Goal: Task Accomplishment & Management: Complete application form

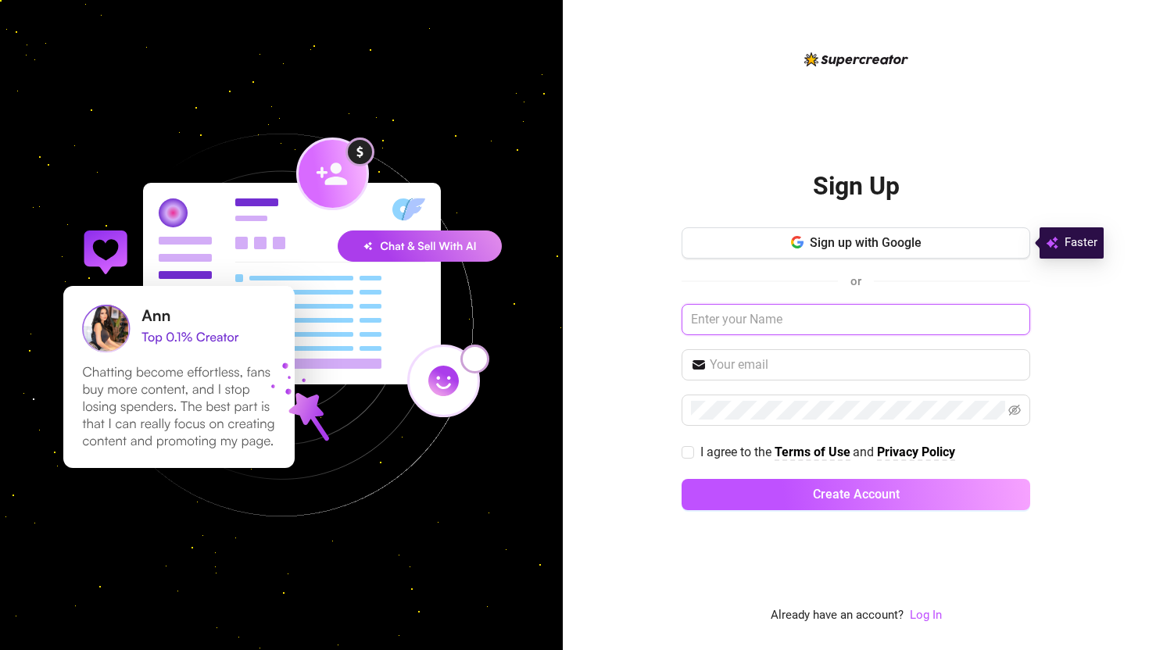
click at [774, 321] on input "text" at bounding box center [855, 319] width 349 height 31
click at [833, 239] on span "Sign up with Google" at bounding box center [866, 242] width 112 height 15
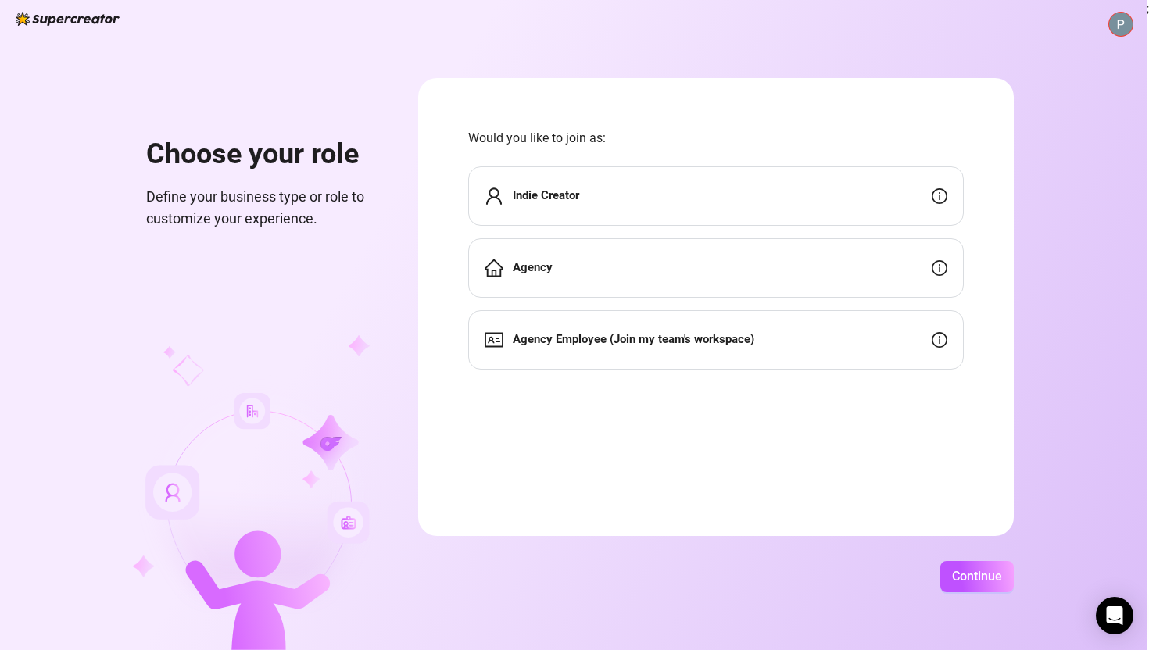
click at [592, 194] on div "Indie Creator" at bounding box center [715, 195] width 495 height 59
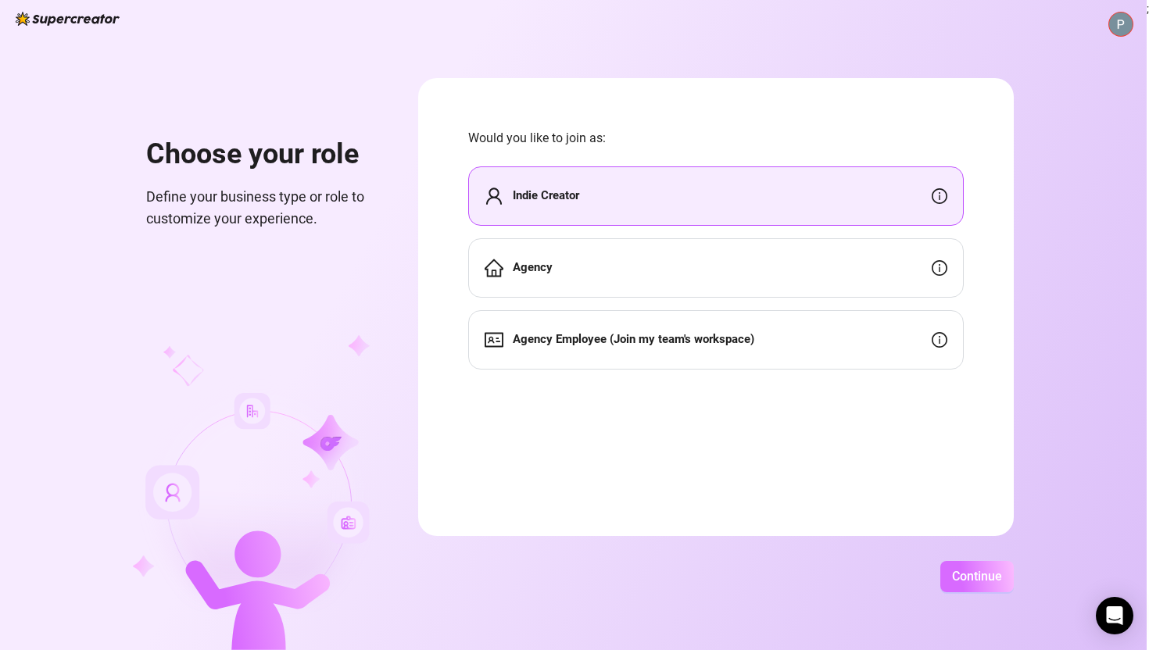
click at [947, 585] on button "Continue" at bounding box center [976, 576] width 73 height 31
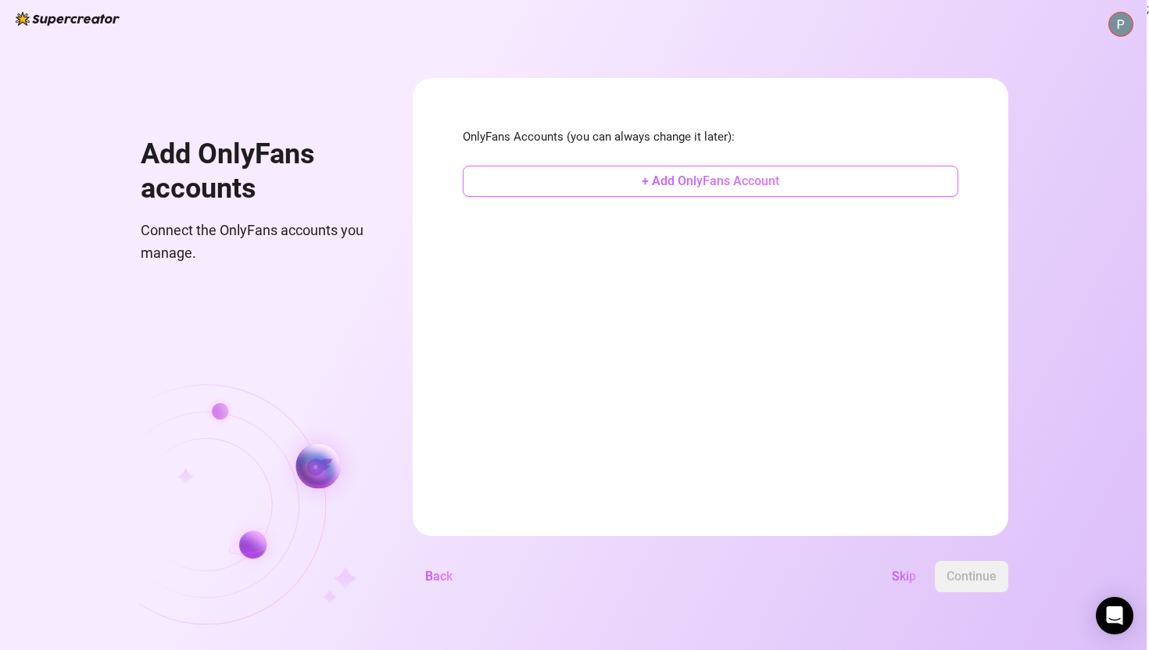
click at [699, 190] on button "+ Add OnlyFans Account" at bounding box center [710, 181] width 495 height 31
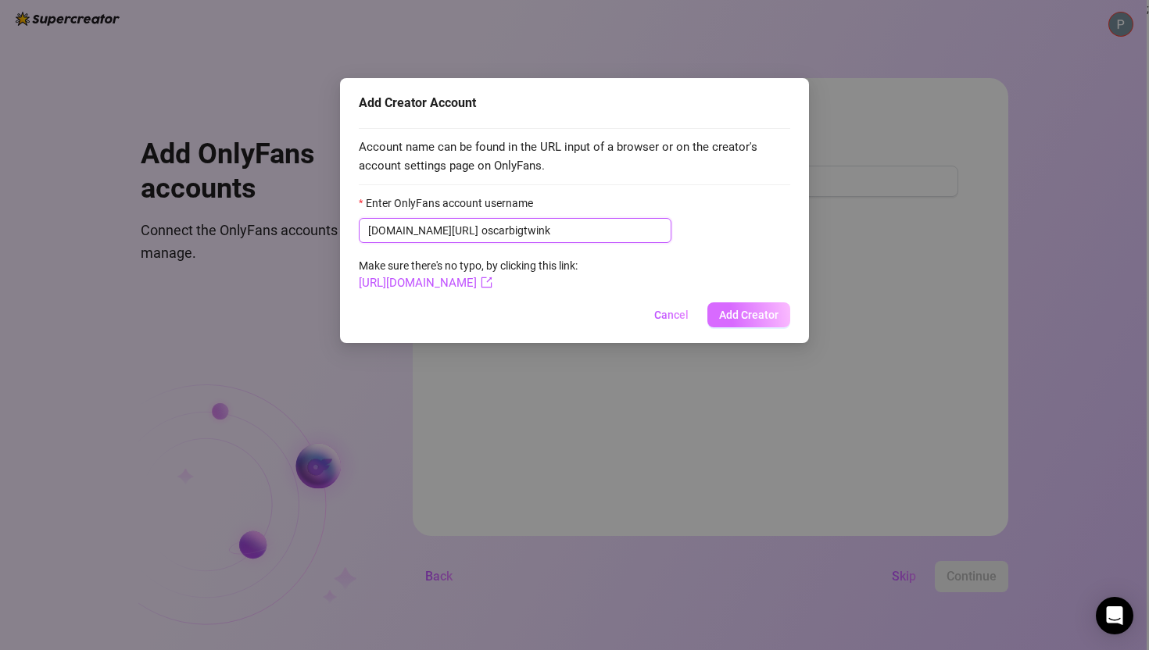
type input "oscarbigtwink"
click at [753, 314] on span "Add Creator" at bounding box center [748, 315] width 59 height 13
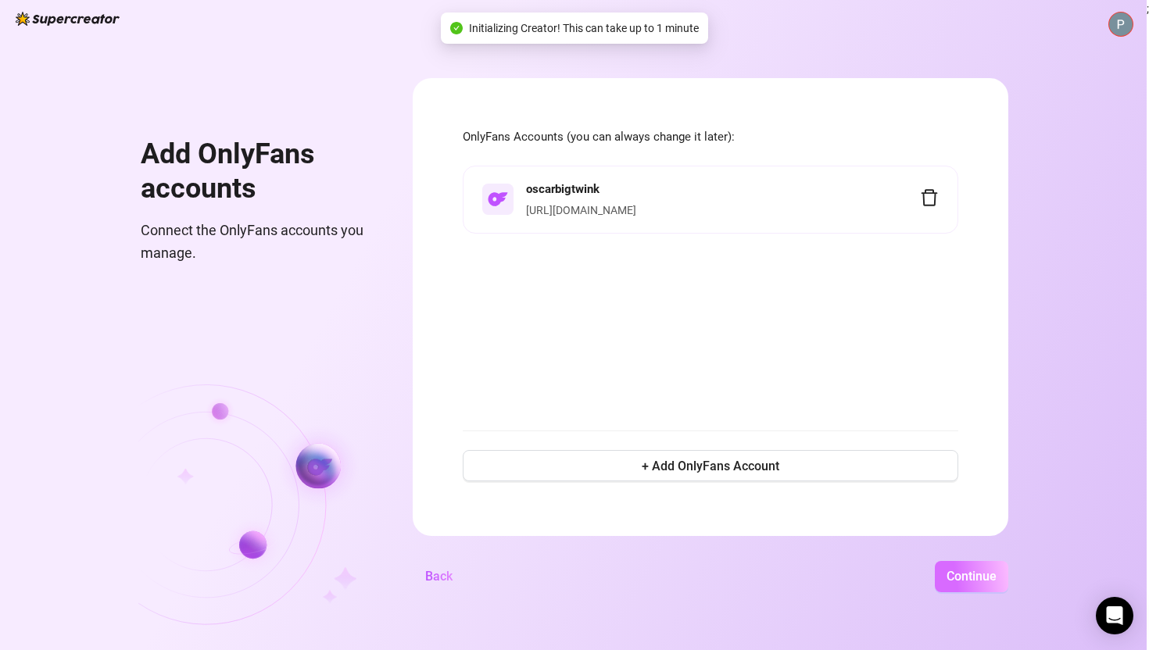
click at [964, 567] on button "Continue" at bounding box center [971, 576] width 73 height 31
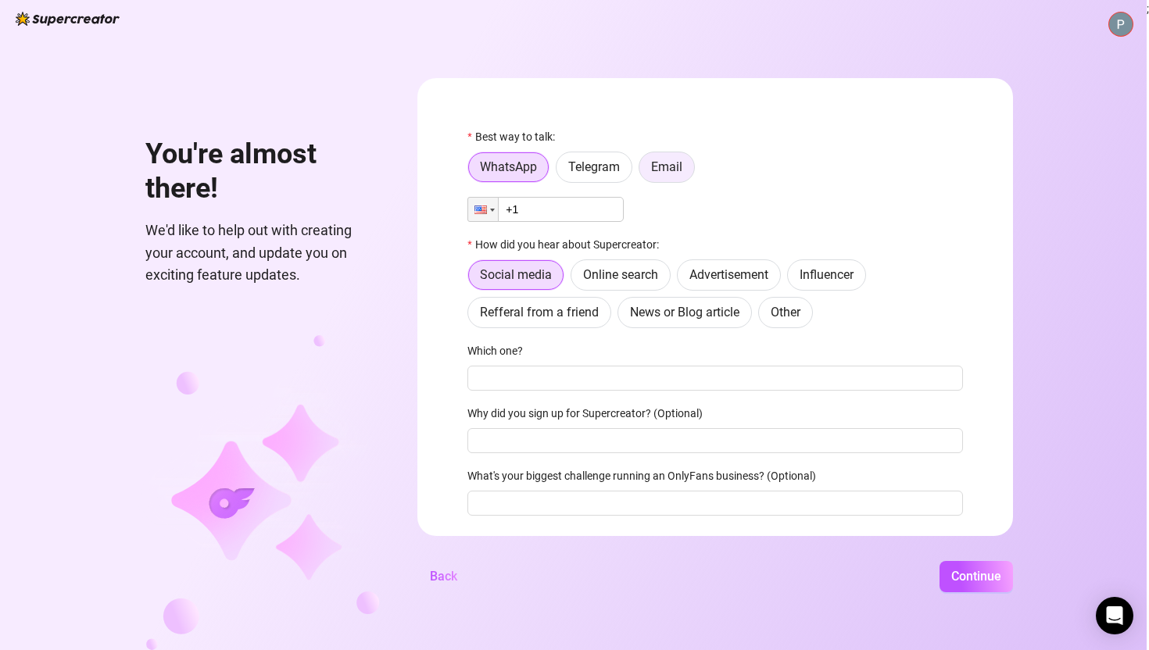
click at [663, 164] on span "Email" at bounding box center [666, 166] width 31 height 15
click at [643, 171] on input "Email" at bounding box center [643, 171] width 0 height 0
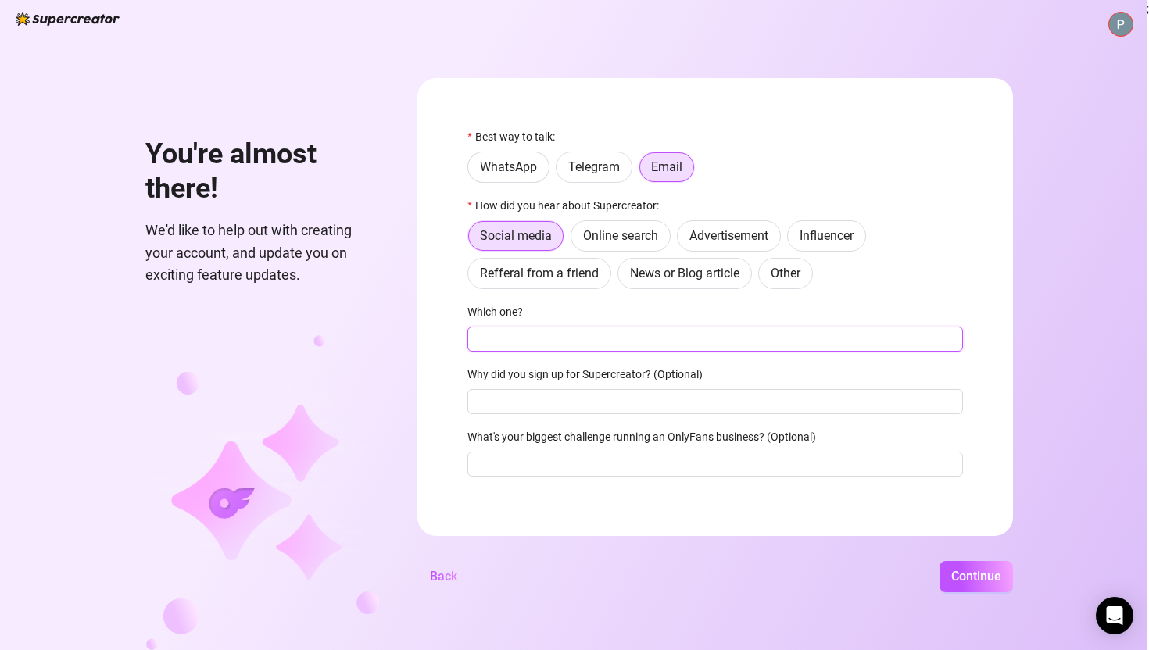
click at [533, 345] on input "Which one?" at bounding box center [714, 339] width 495 height 25
type input "reno gold"
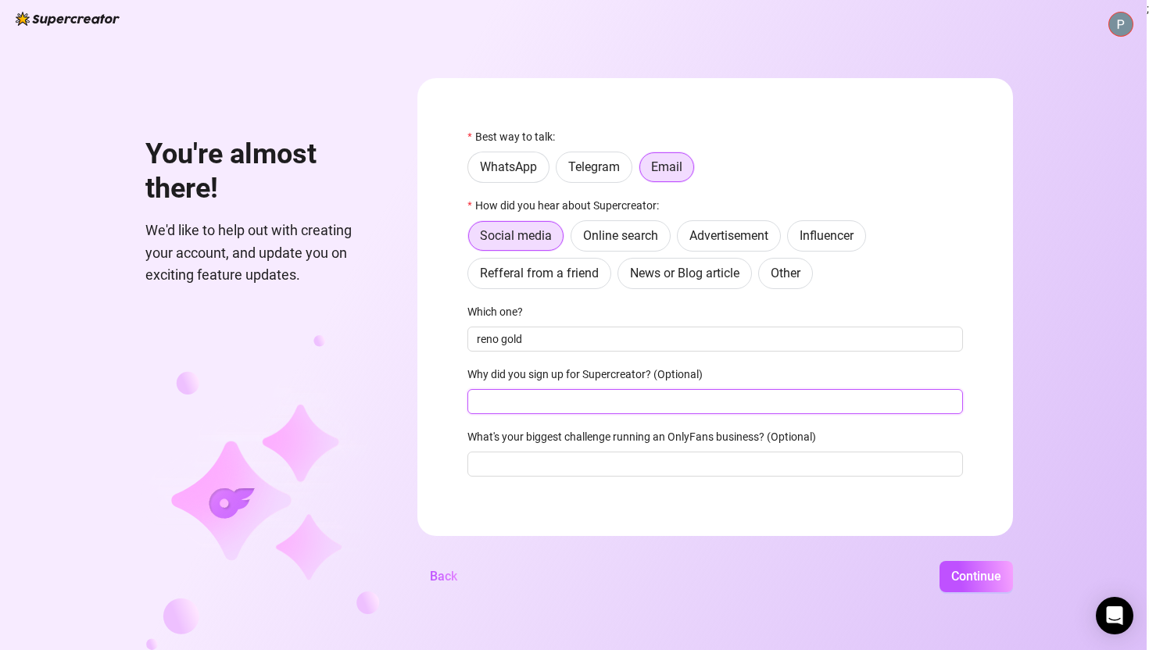
click at [500, 396] on input "Why did you sign up for Supercreator? (Optional)" at bounding box center [714, 401] width 495 height 25
type input "follow expired subs"
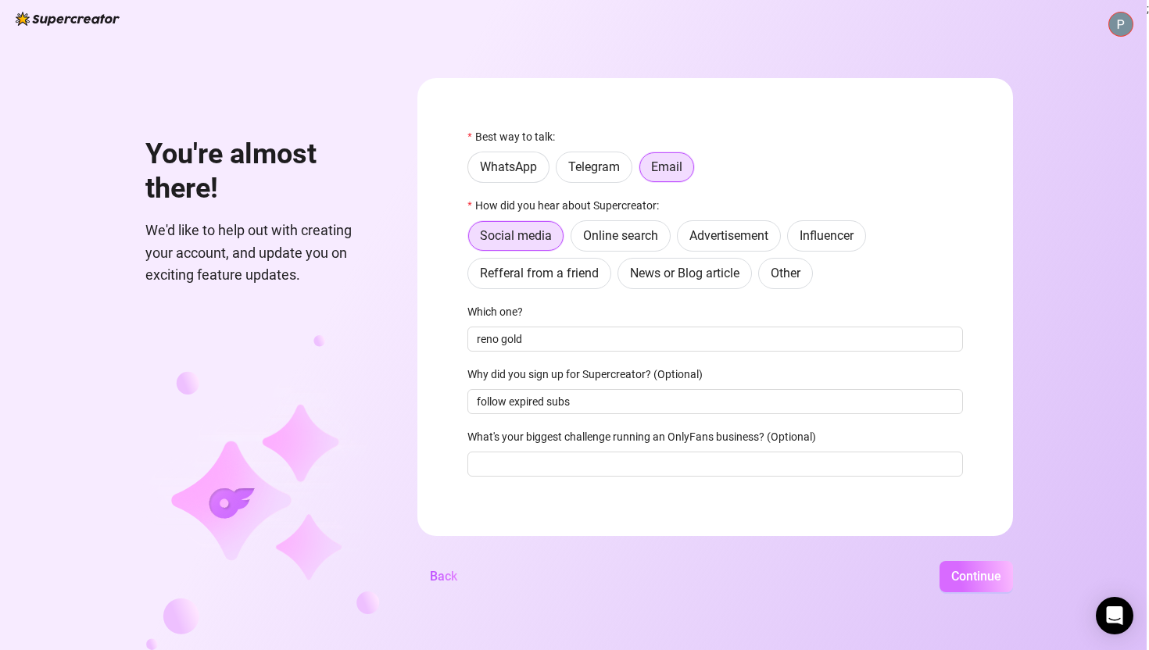
click at [997, 588] on button "Continue" at bounding box center [975, 576] width 73 height 31
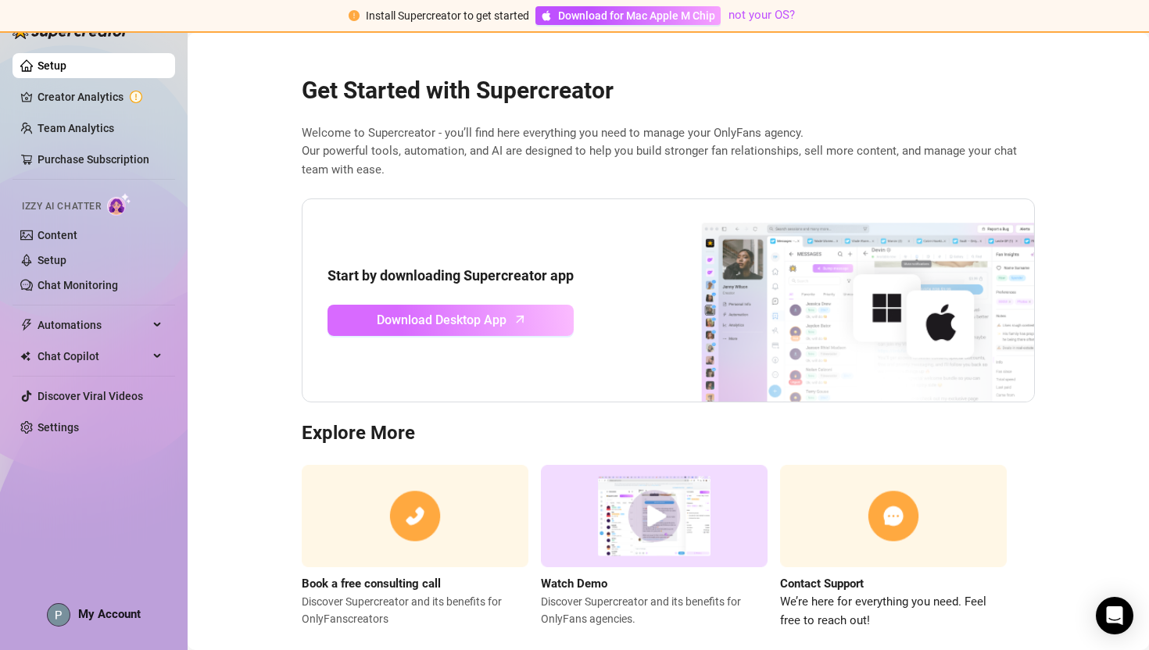
click at [509, 321] on link "Download Desktop App" at bounding box center [450, 320] width 246 height 31
click at [646, 510] on img at bounding box center [654, 516] width 227 height 102
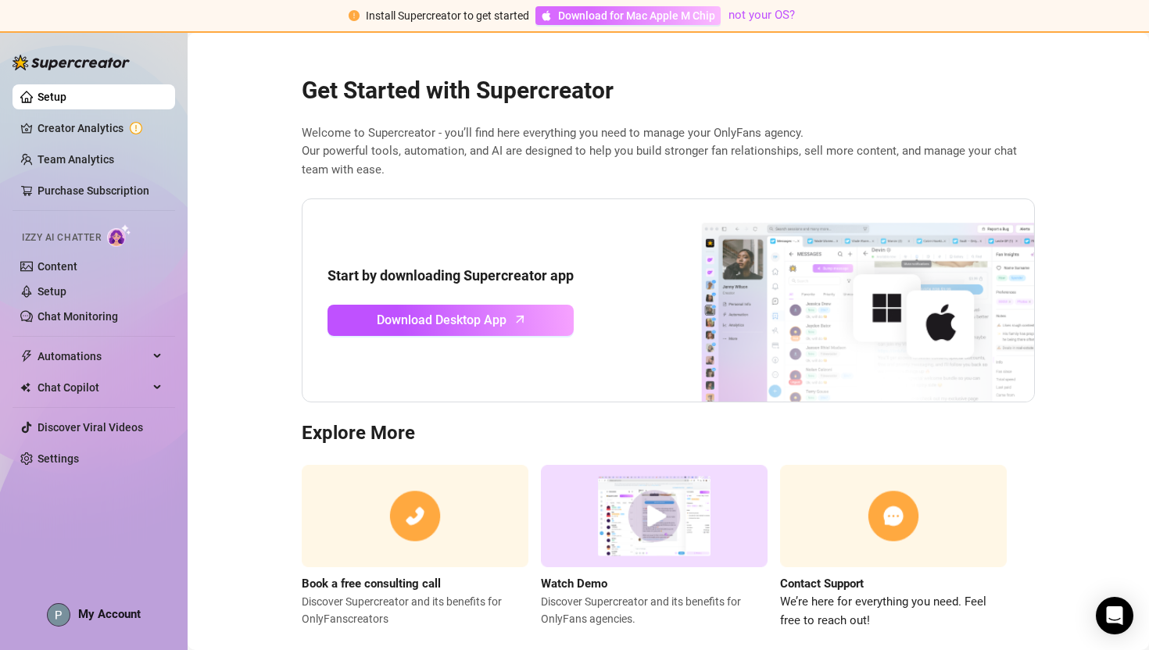
click at [631, 19] on span "Download for Mac Apple M Chip" at bounding box center [636, 15] width 157 height 17
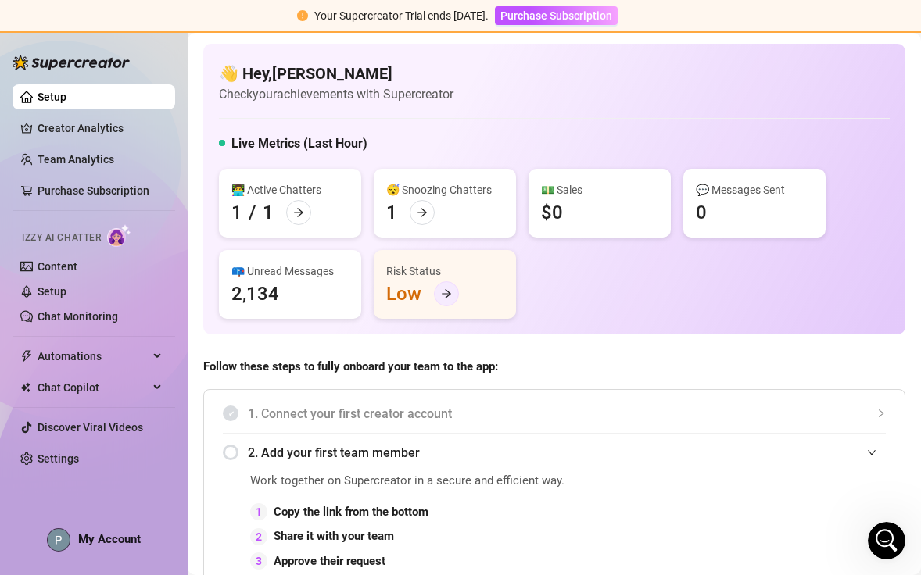
click at [445, 298] on icon "arrow-right" at bounding box center [446, 293] width 11 height 11
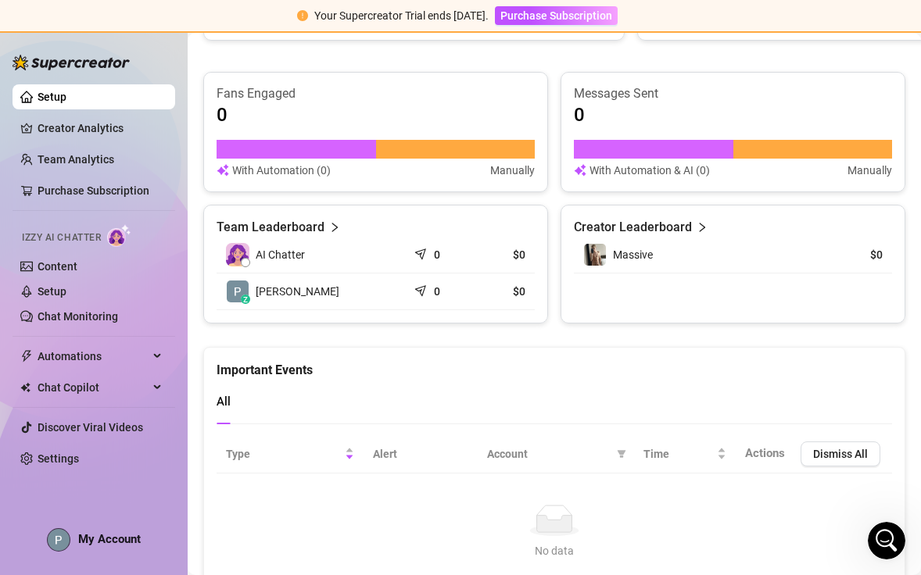
scroll to position [1028, 0]
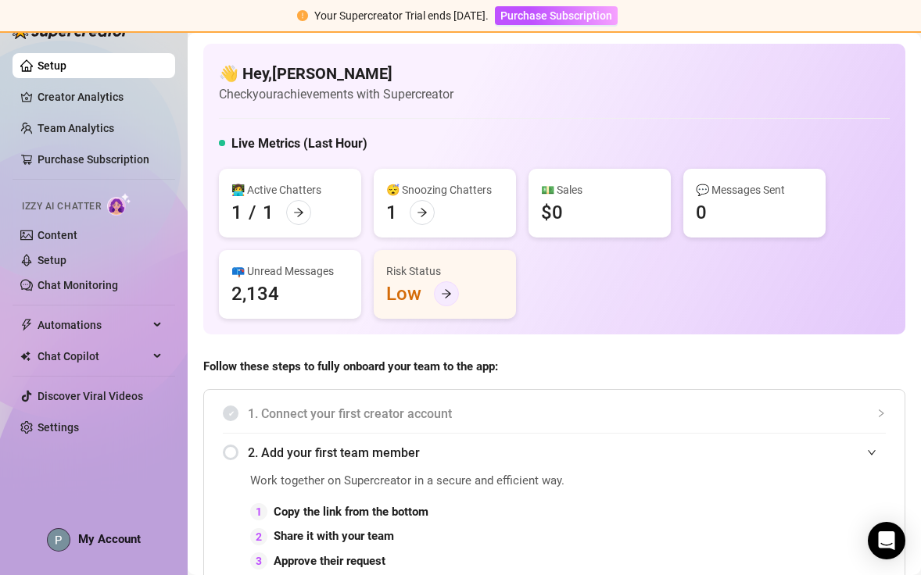
click at [439, 289] on div at bounding box center [446, 293] width 25 height 25
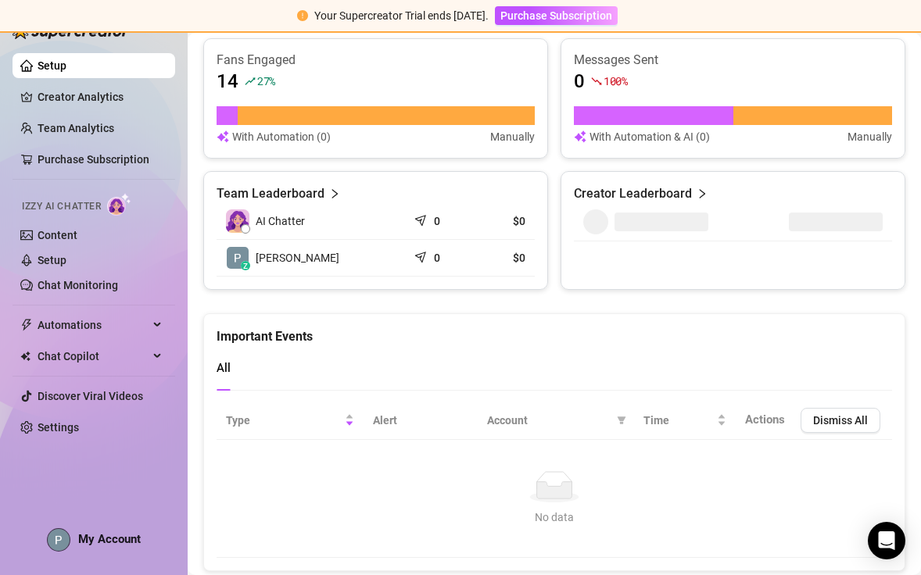
scroll to position [1028, 0]
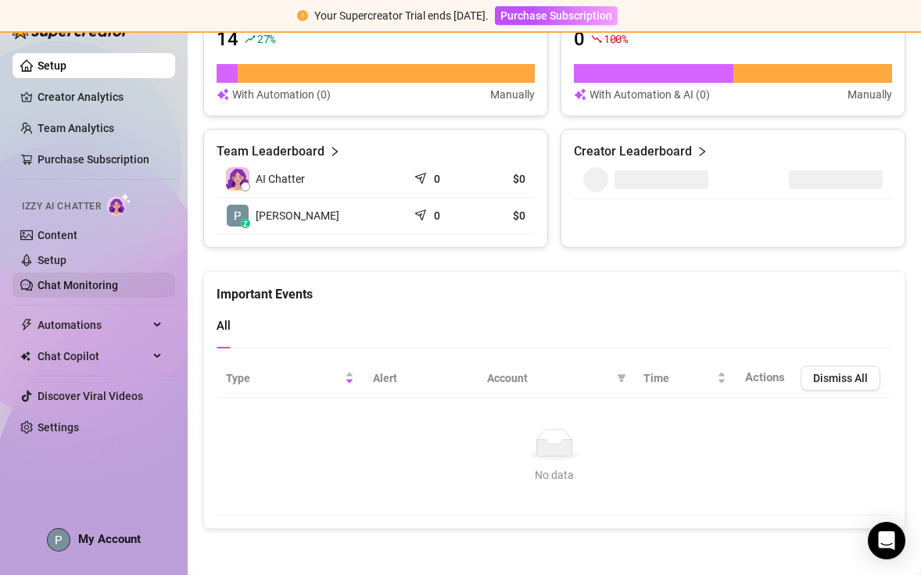
click at [76, 288] on link "Chat Monitoring" at bounding box center [78, 285] width 80 height 13
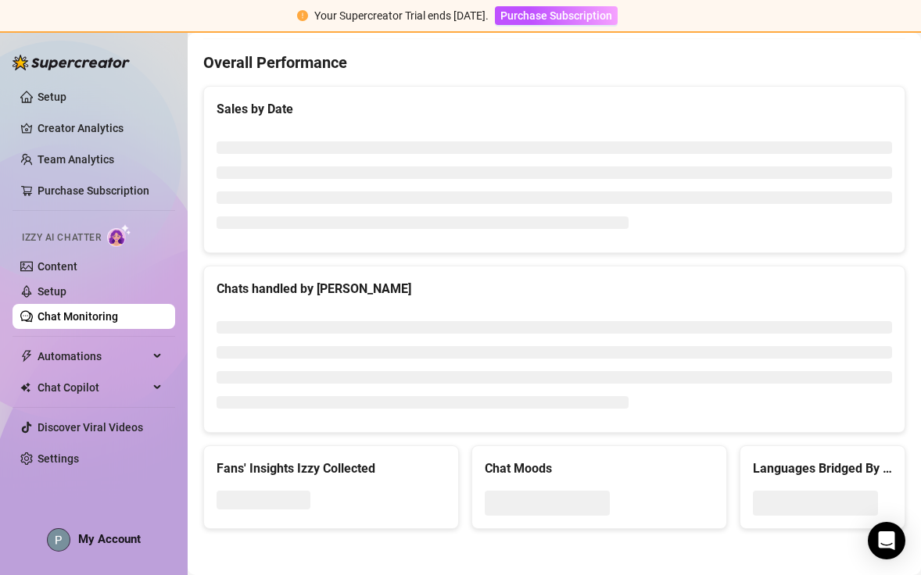
scroll to position [637, 0]
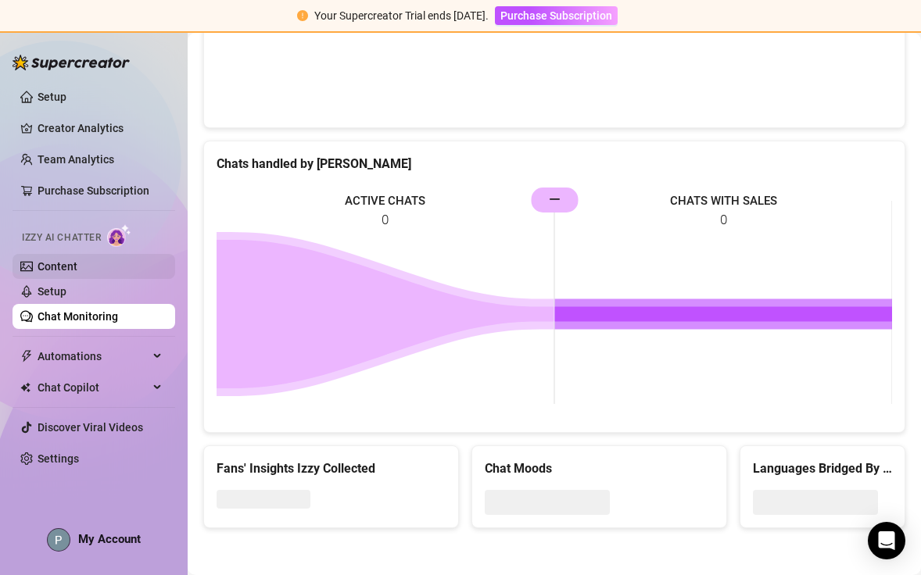
click at [63, 260] on link "Content" at bounding box center [58, 266] width 40 height 13
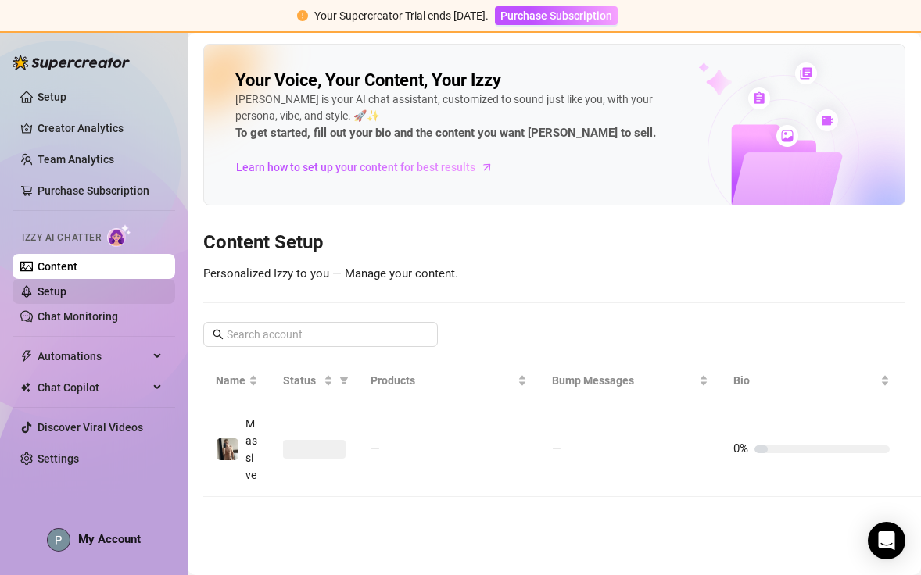
click at [65, 295] on link "Setup" at bounding box center [52, 291] width 29 height 13
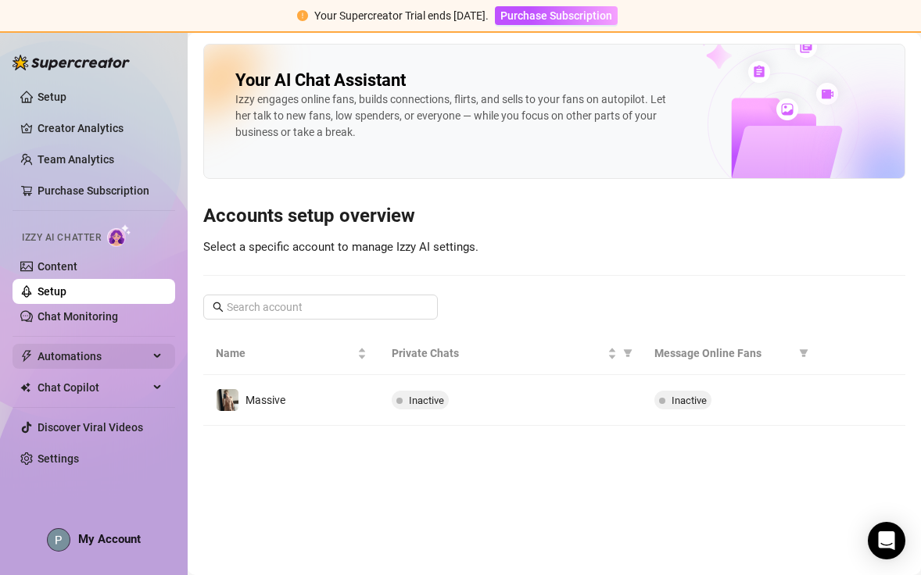
click at [102, 364] on span "Automations" at bounding box center [93, 356] width 111 height 25
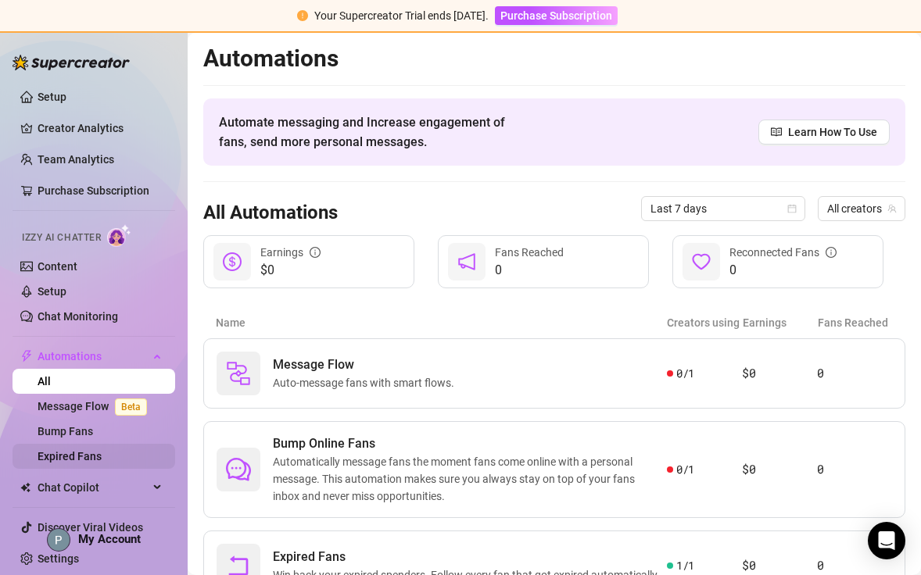
click at [91, 455] on link "Expired Fans" at bounding box center [70, 456] width 64 height 13
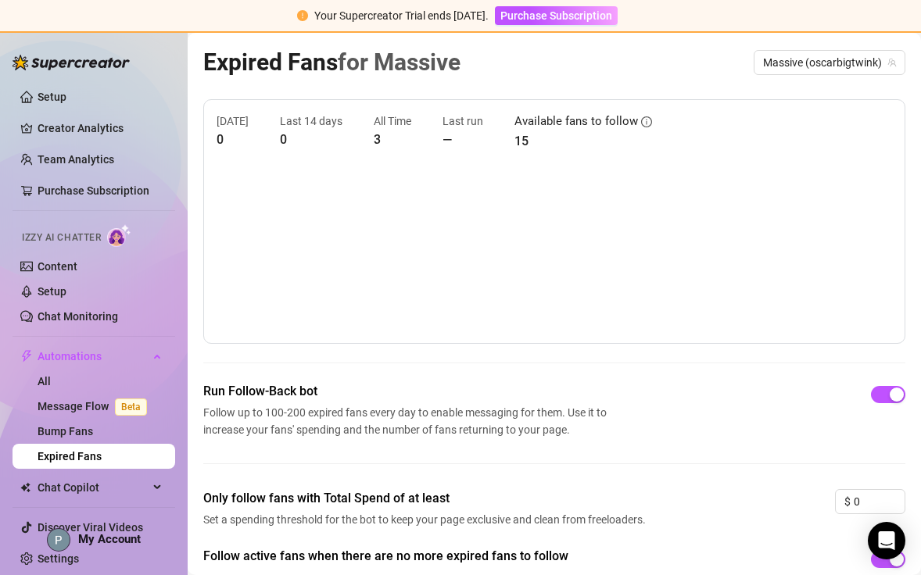
click at [342, 121] on div "Today 0 Last 14 days 0 All Time 3 Last run — Available fans to follow 15" at bounding box center [553, 132] width 675 height 38
click at [518, 130] on article "Available fans to follow" at bounding box center [575, 122] width 123 height 19
click at [471, 415] on span "Follow up to 100-200 expired fans every day to enable messaging for them. Use i…" at bounding box center [408, 421] width 410 height 34
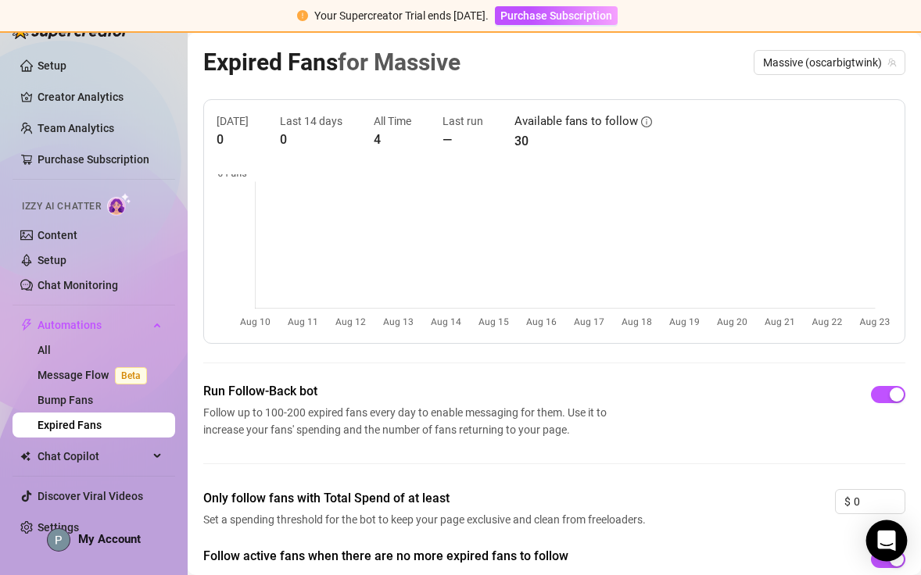
click at [876, 523] on body "Your Supercreator Trial ends [DATE]. Purchase Subscription Setup Creator Analyt…" at bounding box center [460, 287] width 921 height 575
click at [882, 534] on icon "Open Intercom Messenger" at bounding box center [886, 541] width 18 height 20
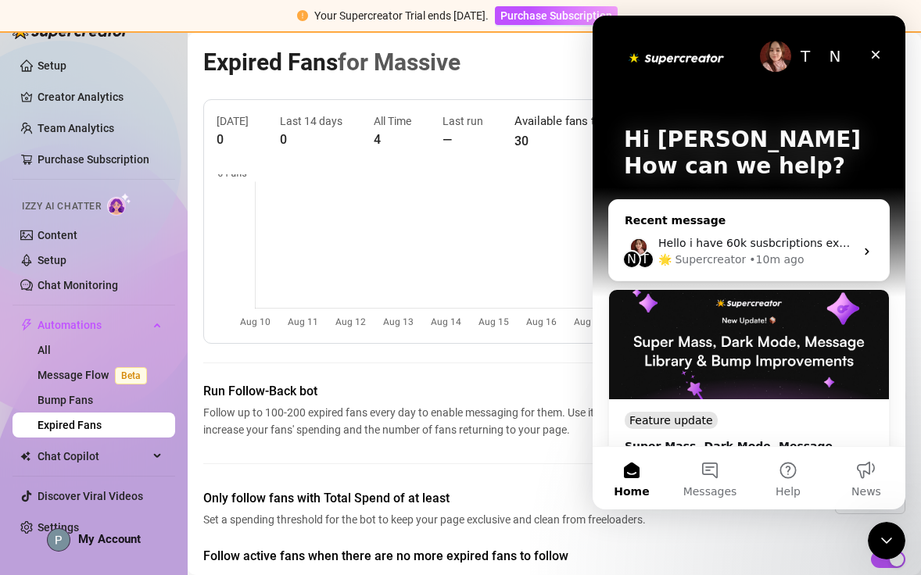
click at [761, 251] on div "Hello i have 60k susbcriptions expired and i want to follow all of them as fast…" at bounding box center [756, 243] width 196 height 16
